Goal: Task Accomplishment & Management: Manage account settings

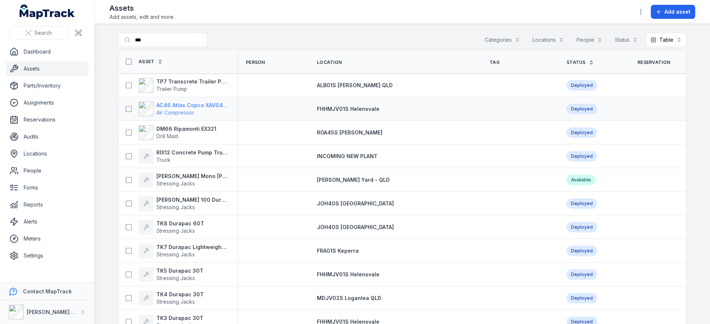
click at [188, 102] on strong "AC46 Atlas Copco XAVS450" at bounding box center [192, 105] width 72 height 7
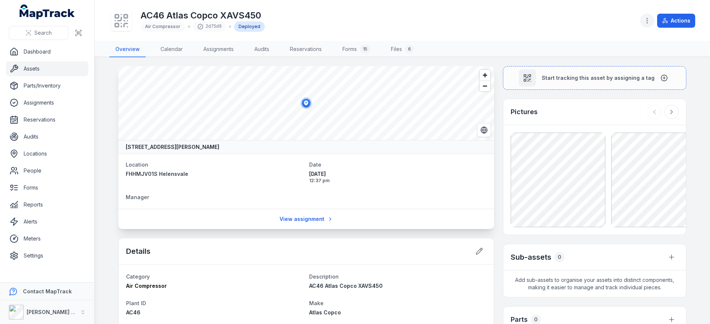
click at [643, 21] on button "button" at bounding box center [647, 21] width 14 height 14
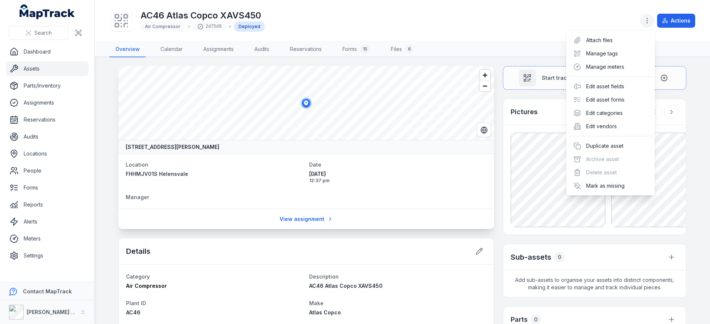
click at [643, 21] on button "button" at bounding box center [647, 21] width 14 height 14
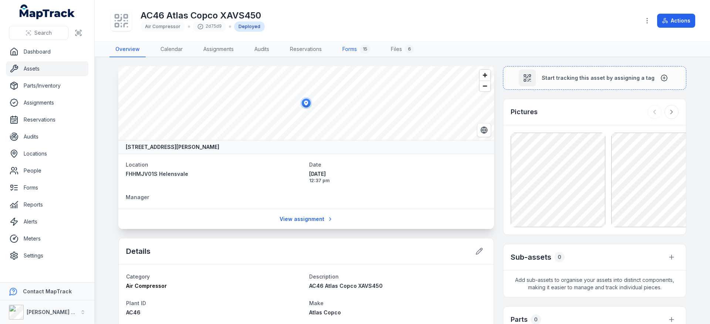
click at [360, 45] on link "Forms 15" at bounding box center [357, 50] width 40 height 16
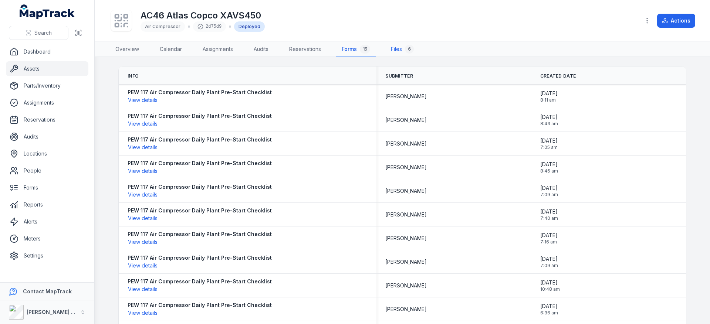
click at [399, 51] on link "Files 6" at bounding box center [402, 50] width 35 height 16
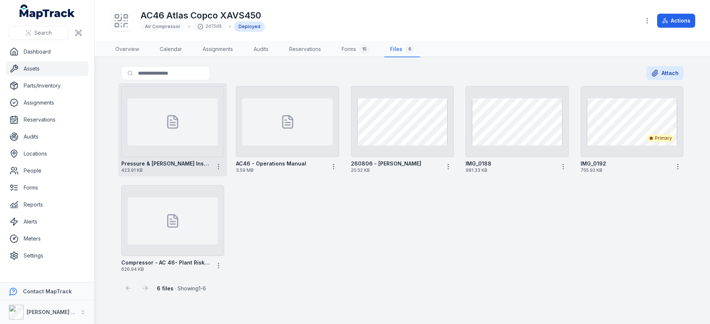
click at [176, 145] on div at bounding box center [173, 121] width 90 height 47
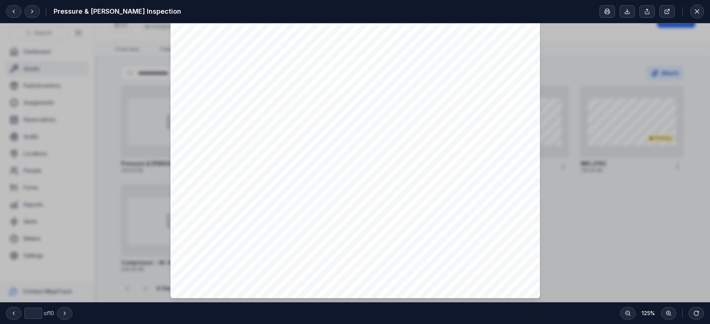
type input "*"
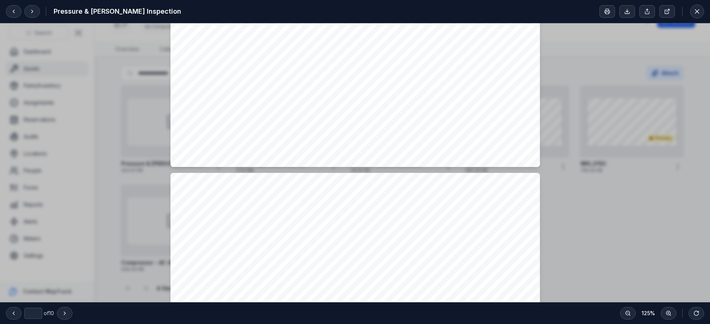
scroll to position [3828, 0]
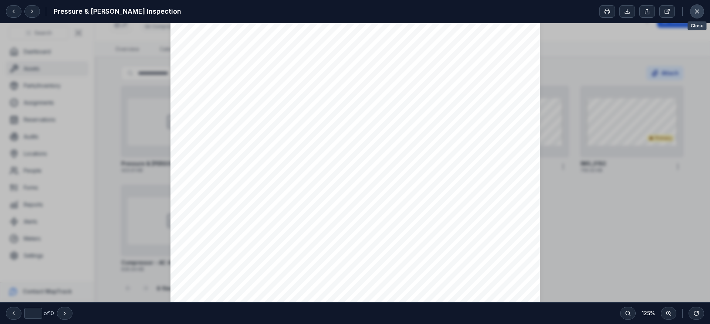
click at [699, 10] on icon at bounding box center [696, 11] width 7 height 7
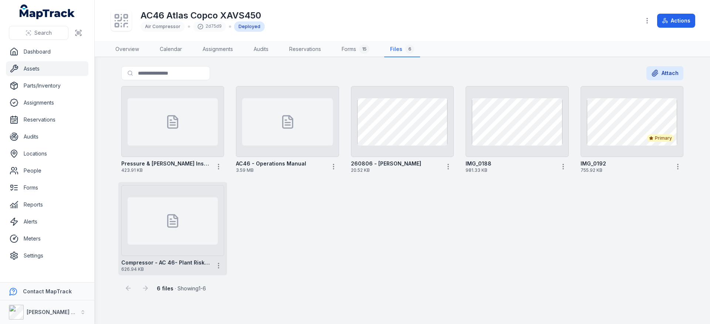
click at [192, 227] on div at bounding box center [173, 221] width 90 height 47
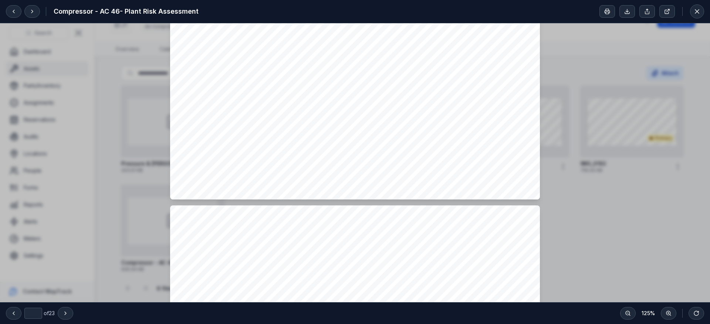
scroll to position [238, 0]
type input "*"
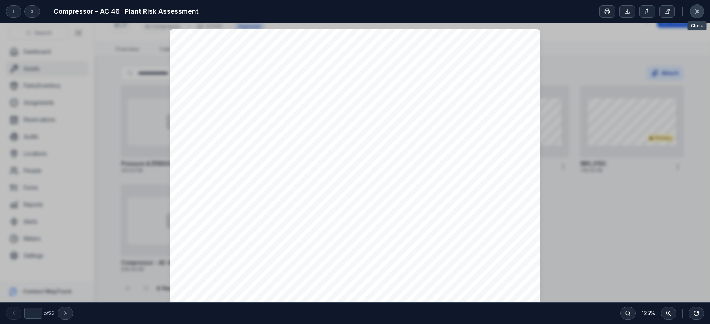
click at [698, 9] on icon at bounding box center [696, 11] width 7 height 7
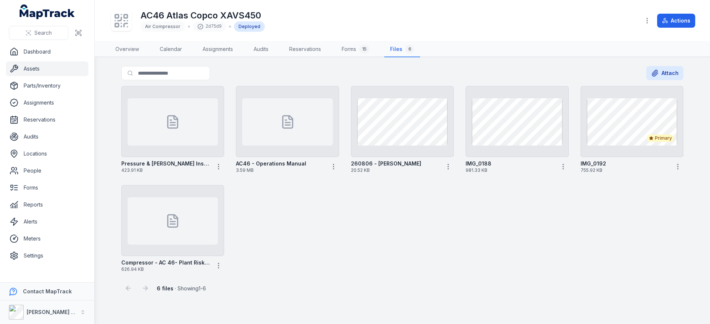
click at [485, 17] on div "AC46 Atlas Copco XAVS450 Air Compressor 2d75d9 Deployed" at bounding box center [371, 21] width 525 height 24
click at [54, 167] on link "People" at bounding box center [47, 170] width 82 height 15
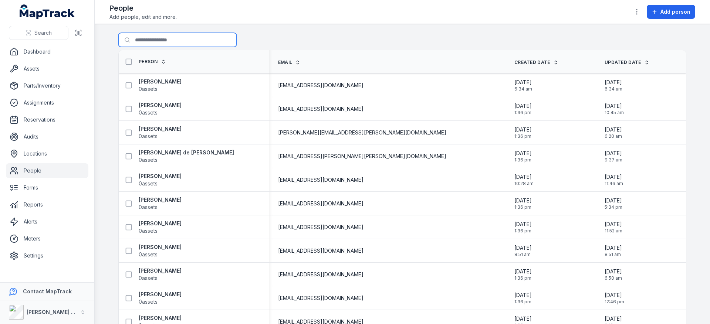
click at [171, 38] on input "Search for people" at bounding box center [177, 40] width 118 height 14
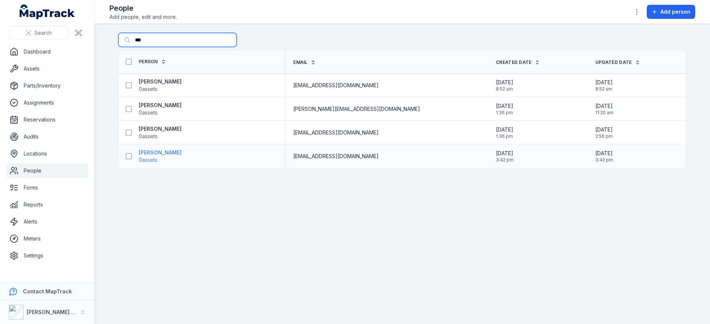
type input "***"
click at [169, 154] on strong "[PERSON_NAME]" at bounding box center [160, 152] width 43 height 7
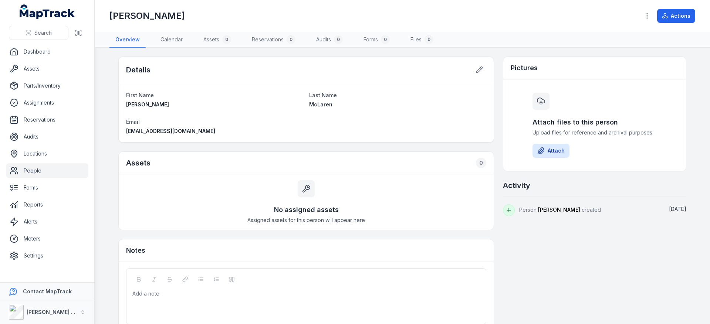
scroll to position [32, 0]
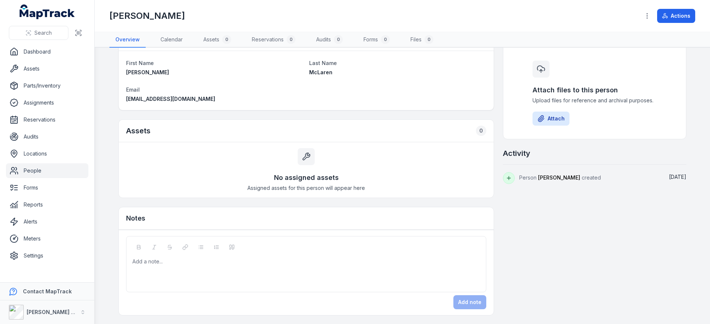
click at [506, 179] on icon at bounding box center [509, 178] width 6 height 6
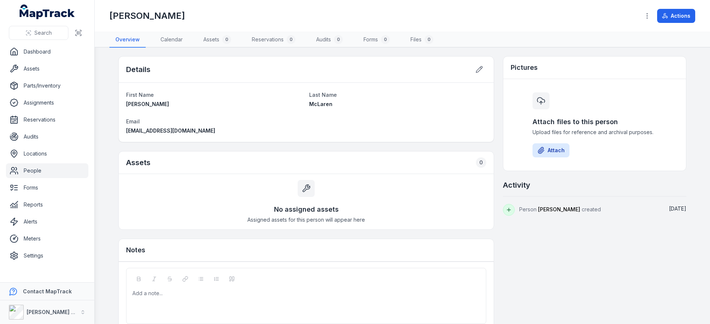
scroll to position [0, 0]
click at [667, 14] on icon at bounding box center [665, 16] width 6 height 6
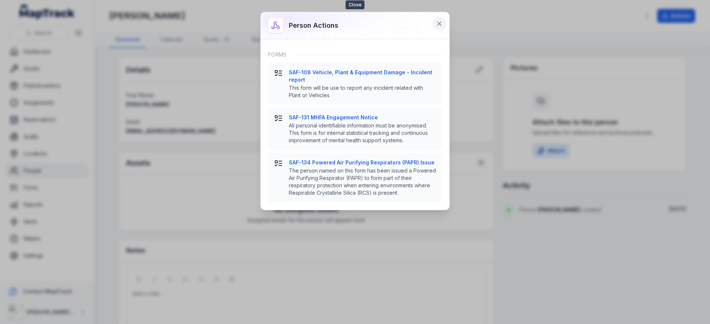
click at [435, 25] on button at bounding box center [439, 24] width 14 height 14
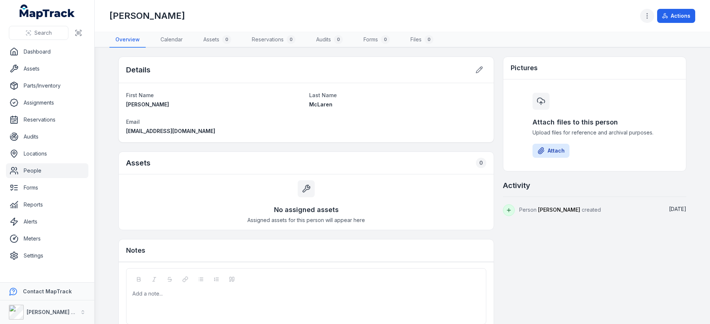
click at [652, 16] on button "button" at bounding box center [647, 16] width 14 height 14
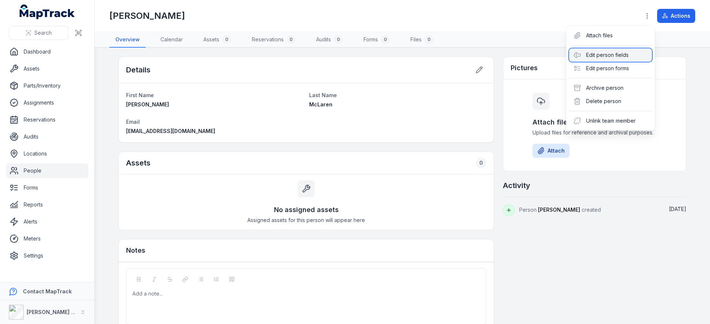
click at [607, 58] on div "Edit person fields" at bounding box center [610, 54] width 83 height 13
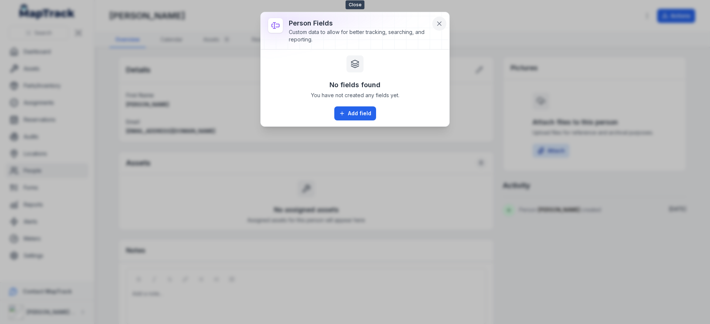
click at [437, 19] on button at bounding box center [439, 24] width 14 height 14
